Goal: Transaction & Acquisition: Purchase product/service

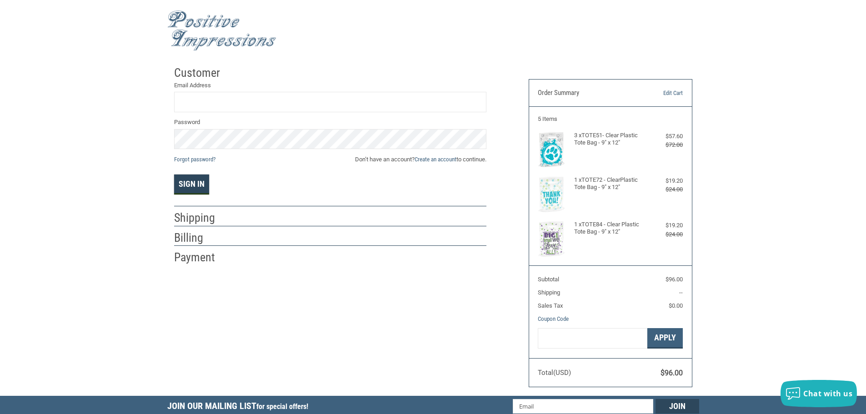
click at [202, 180] on button "Sign In" at bounding box center [191, 185] width 35 height 20
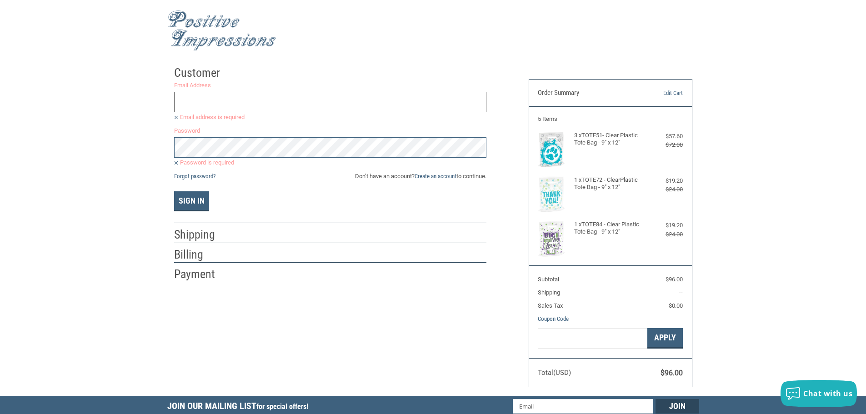
click at [214, 95] on input "Email Address" at bounding box center [330, 102] width 312 height 20
click at [198, 101] on input "Email Address" at bounding box center [330, 102] width 312 height 20
type input "[EMAIL_ADDRESS][DOMAIN_NAME]"
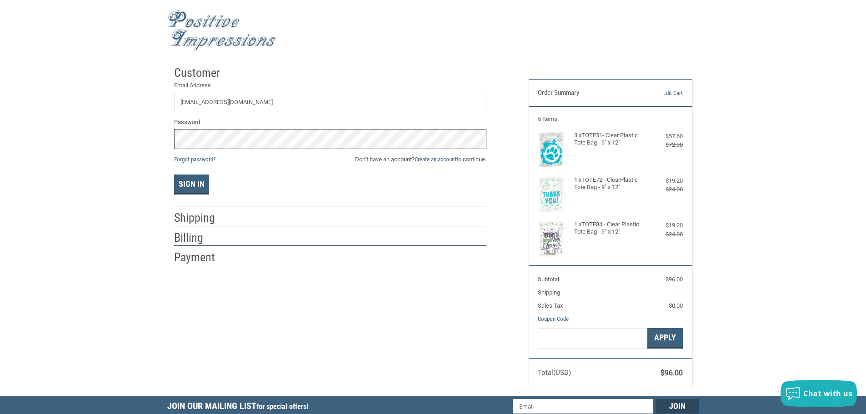
click at [174, 175] on button "Sign In" at bounding box center [191, 185] width 35 height 20
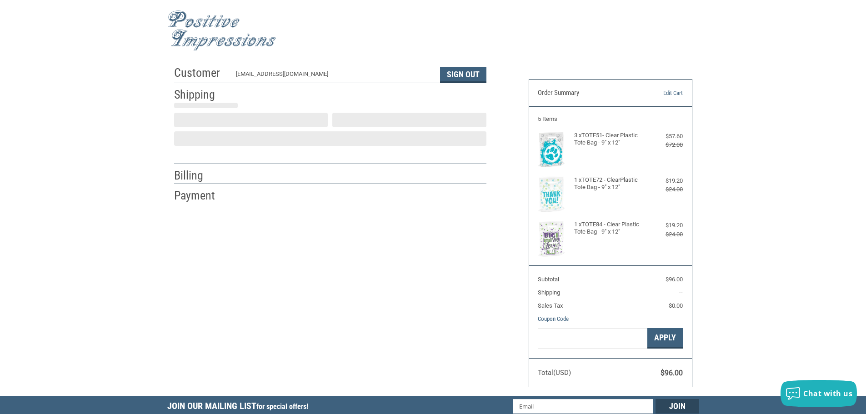
scroll to position [1, 0]
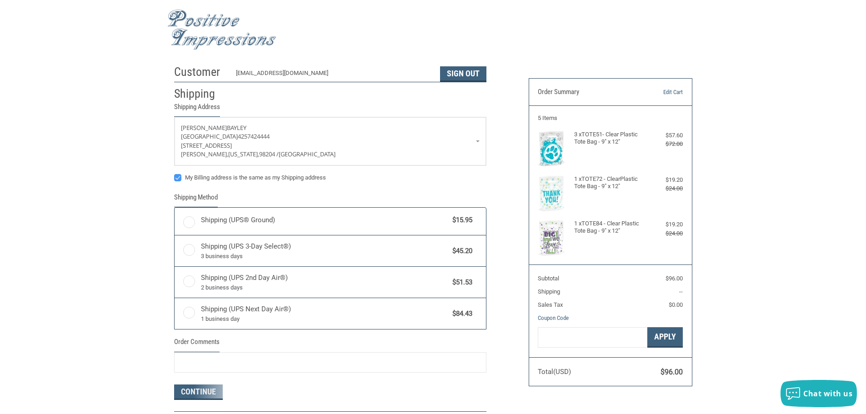
radio input "true"
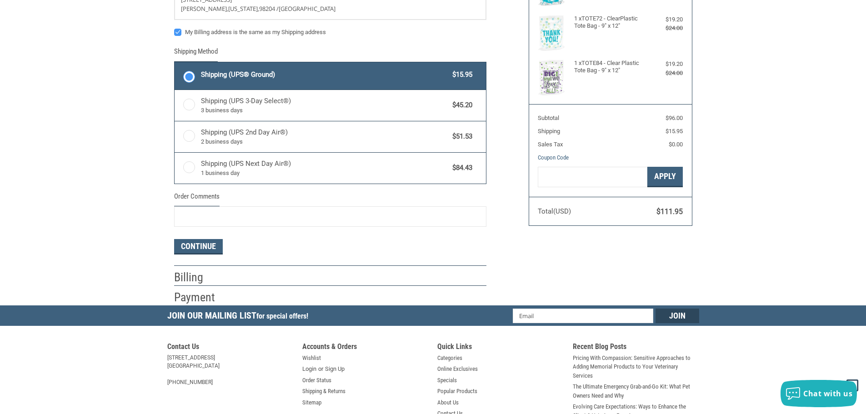
scroll to position [183, 0]
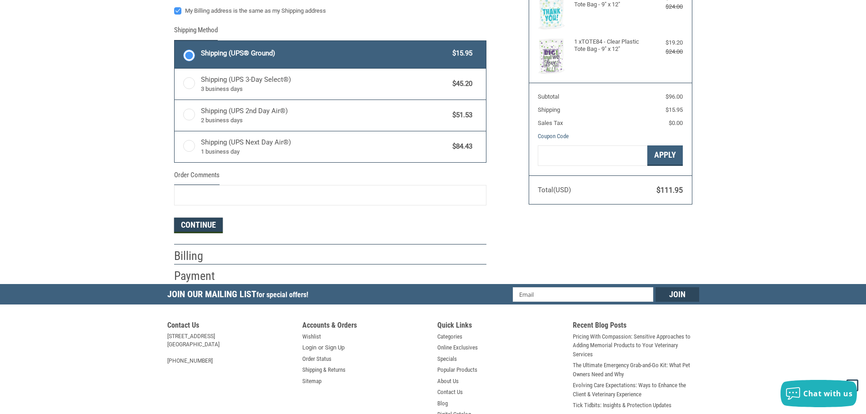
click at [200, 226] on button "Continue" at bounding box center [198, 225] width 49 height 15
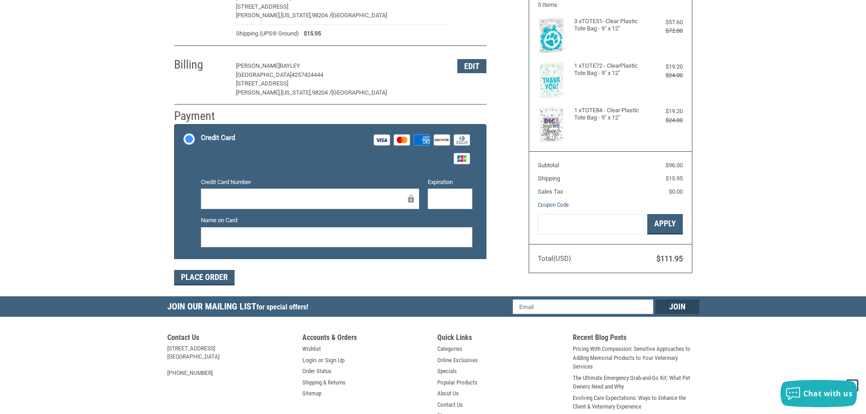
scroll to position [136, 0]
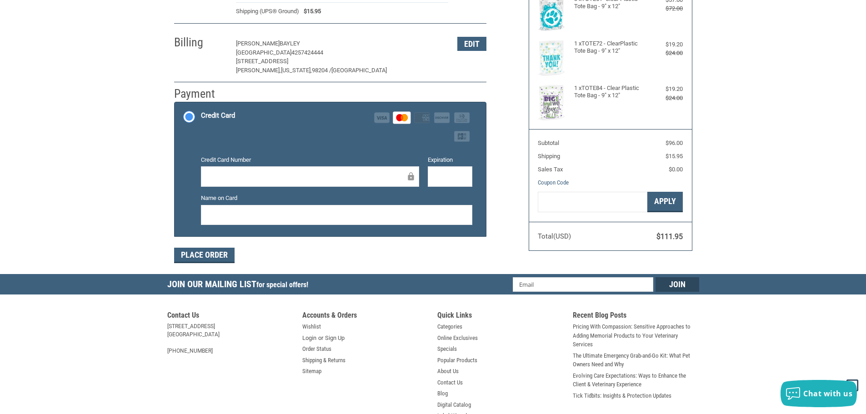
click at [288, 221] on div at bounding box center [336, 215] width 271 height 20
click at [200, 251] on button "Place Order" at bounding box center [204, 255] width 60 height 15
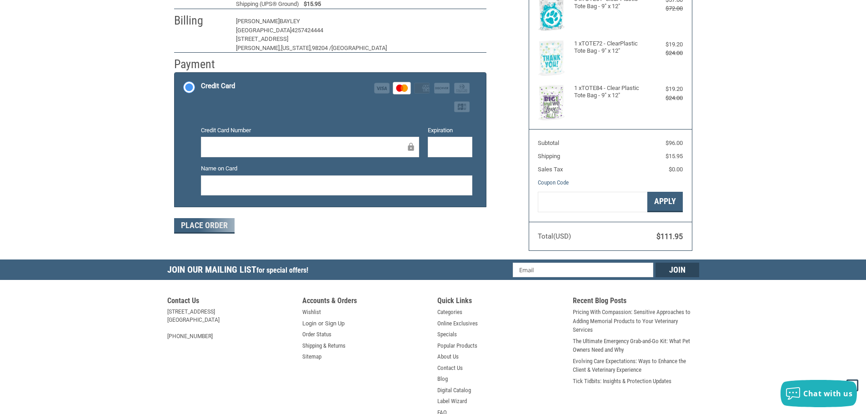
scroll to position [109, 0]
